Goal: Information Seeking & Learning: Check status

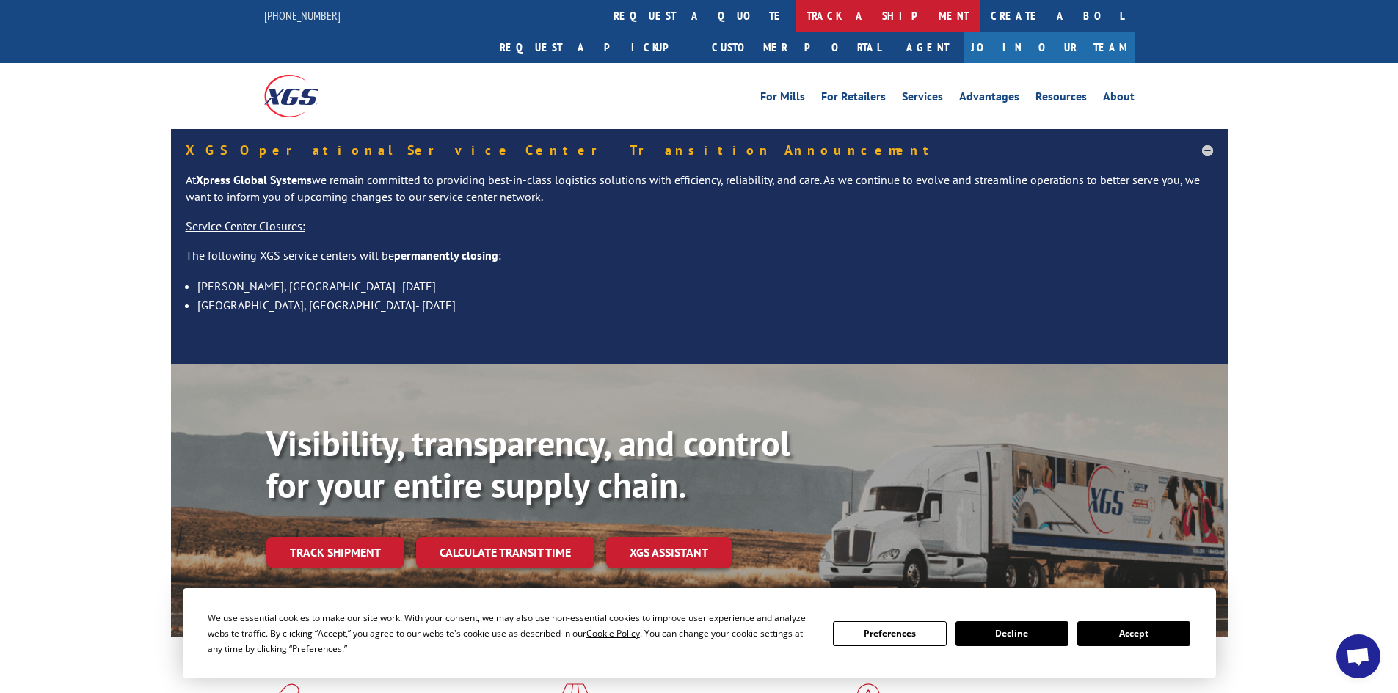
click at [795, 18] on link "track a shipment" at bounding box center [887, 16] width 184 height 32
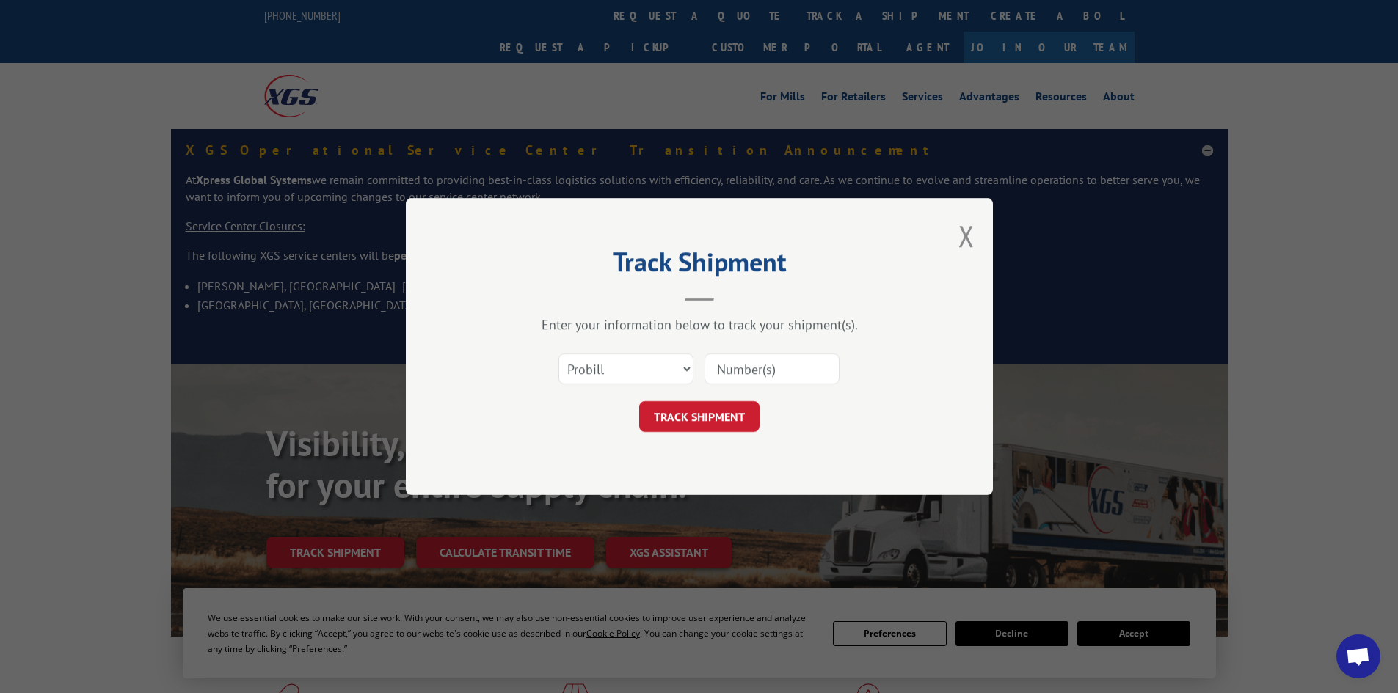
click at [727, 357] on input at bounding box center [771, 369] width 135 height 31
paste input "17342254"
type input "17342254"
click at [696, 408] on button "TRACK SHIPMENT" at bounding box center [699, 416] width 120 height 31
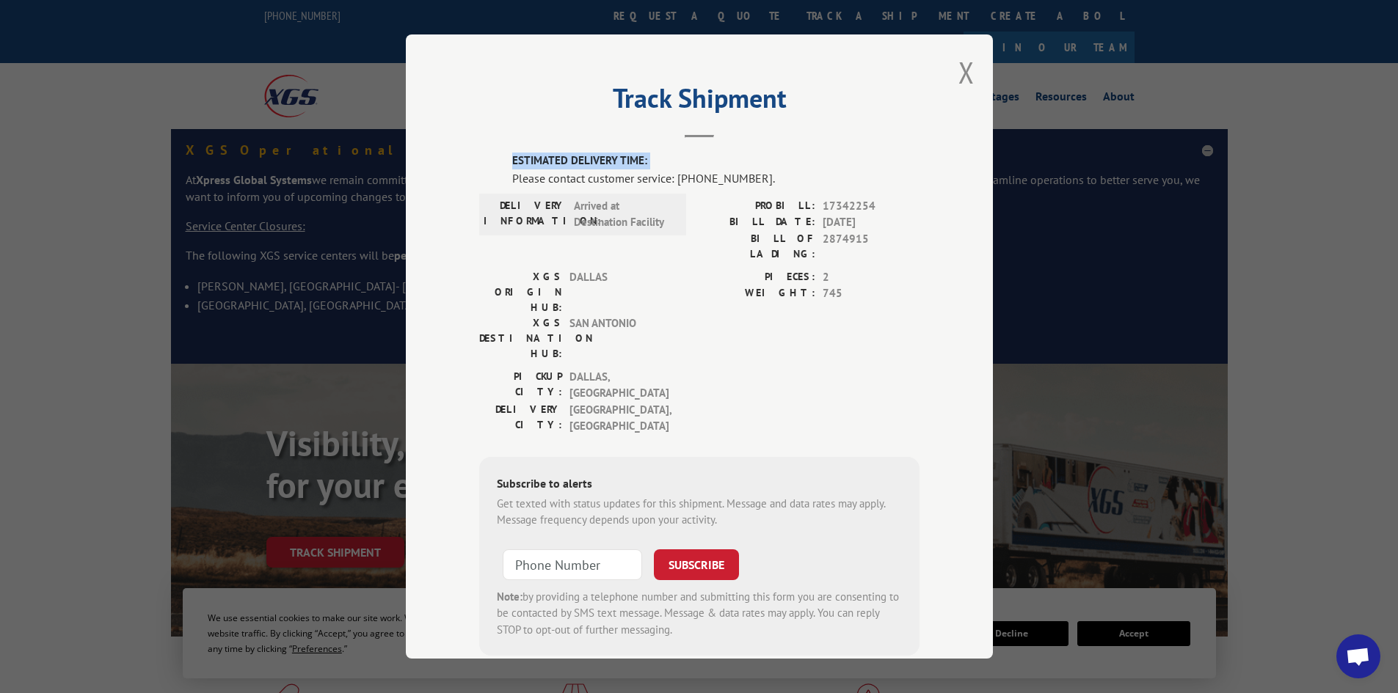
click at [101, 167] on div "Track Shipment ESTIMATED DELIVERY TIME: Please contact customer service: [PHONE…" at bounding box center [699, 346] width 1398 height 693
click at [960, 68] on button "Close modal" at bounding box center [966, 72] width 16 height 39
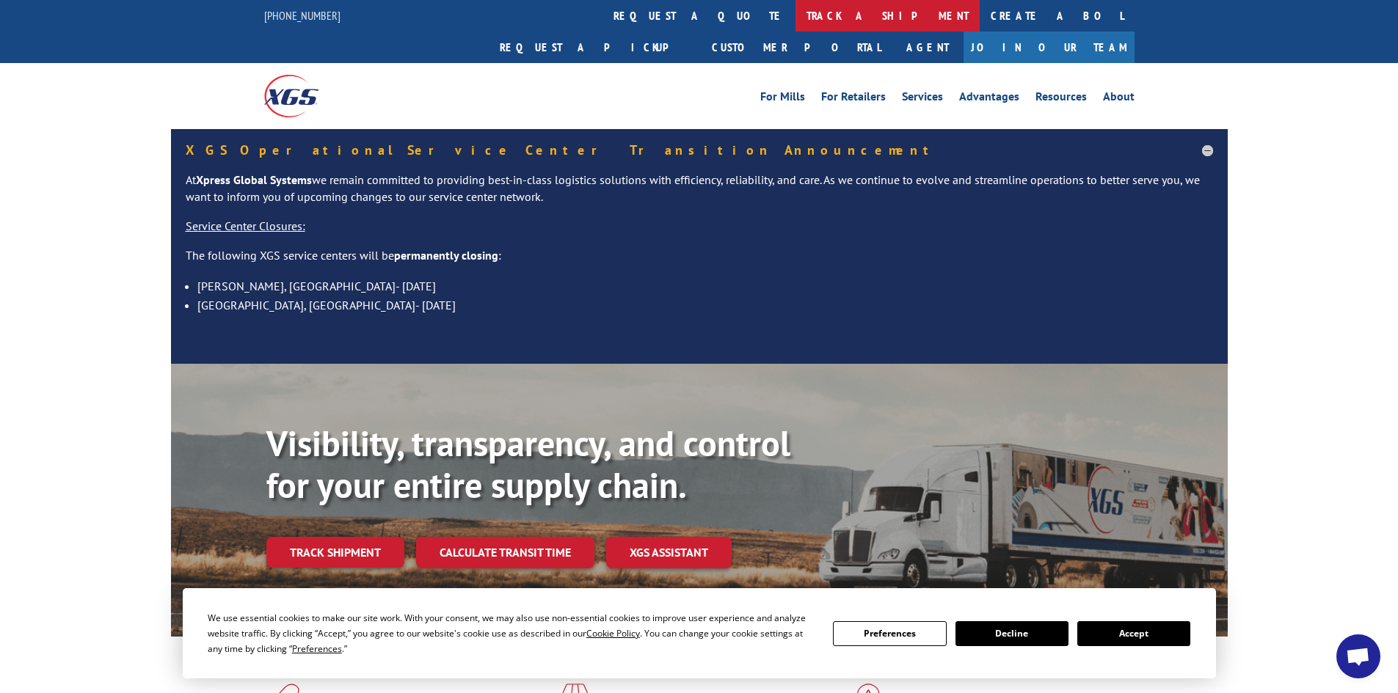
click at [795, 12] on link "track a shipment" at bounding box center [887, 16] width 184 height 32
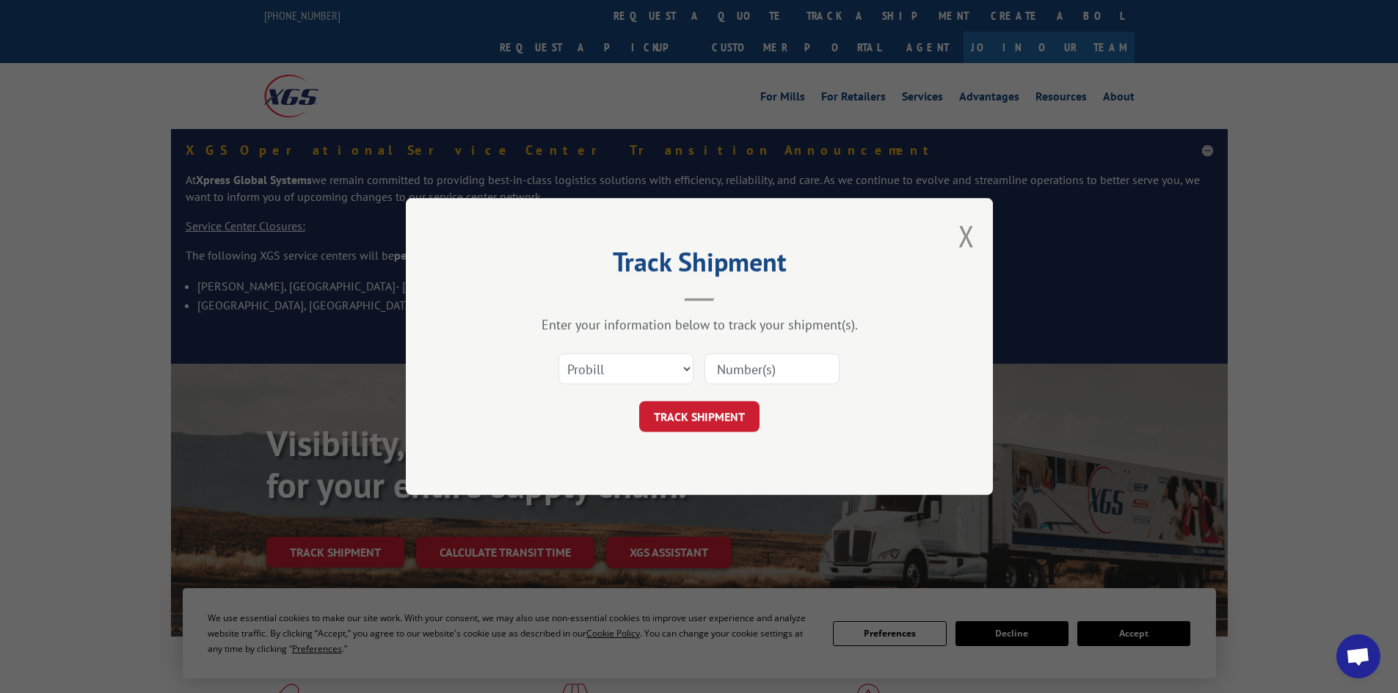
click at [735, 373] on input at bounding box center [771, 369] width 135 height 31
click at [736, 365] on input at bounding box center [771, 369] width 135 height 31
paste input "17342254"
type input "17342254"
click at [710, 406] on button "TRACK SHIPMENT" at bounding box center [699, 416] width 120 height 31
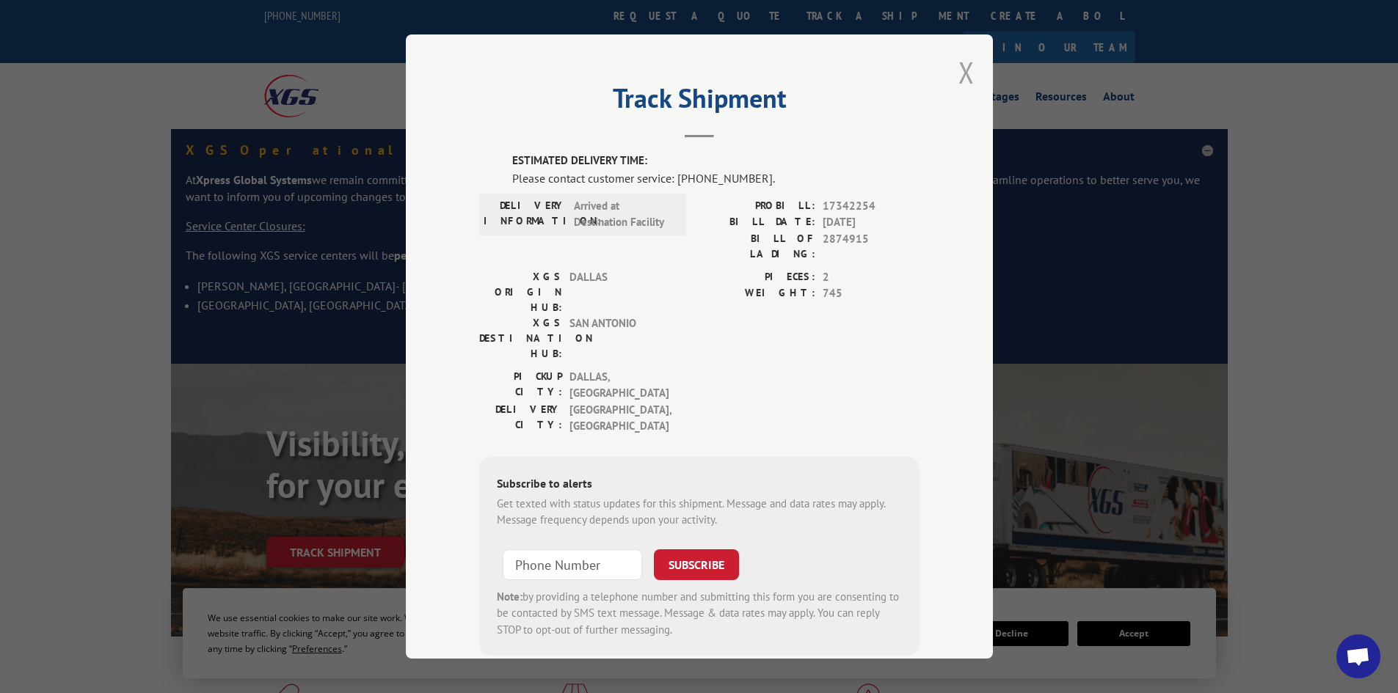
click at [963, 69] on button "Close modal" at bounding box center [966, 72] width 16 height 39
